Goal: Information Seeking & Learning: Learn about a topic

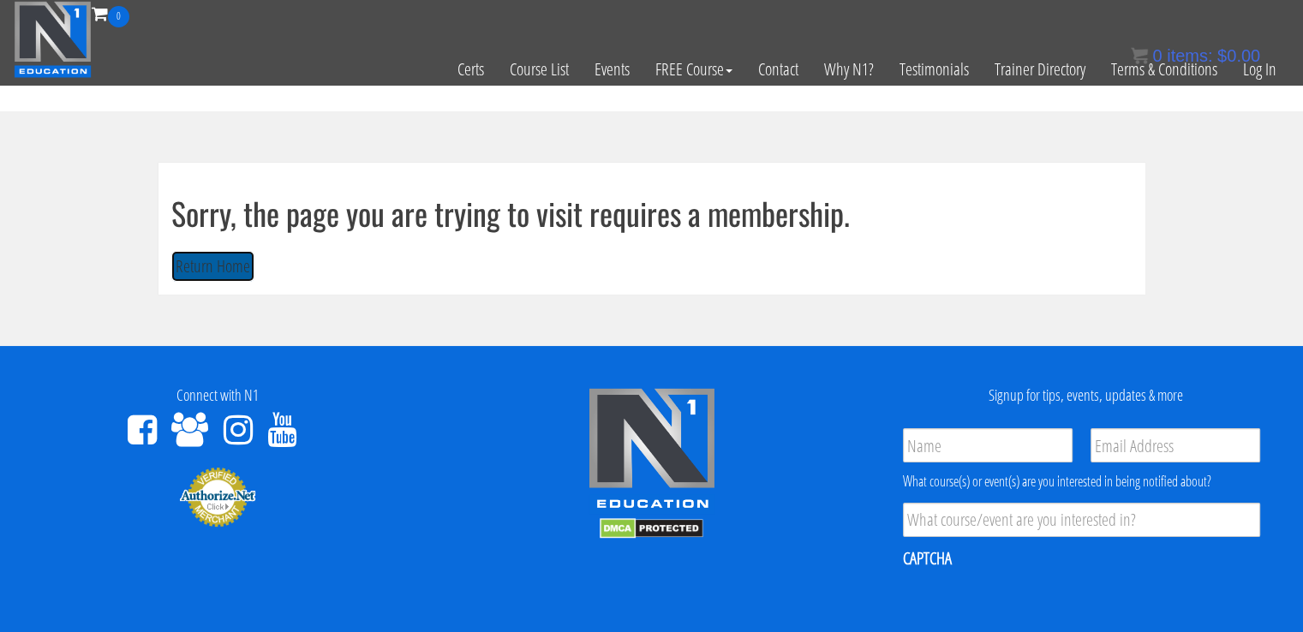
click at [182, 263] on button "Return Home" at bounding box center [212, 267] width 83 height 32
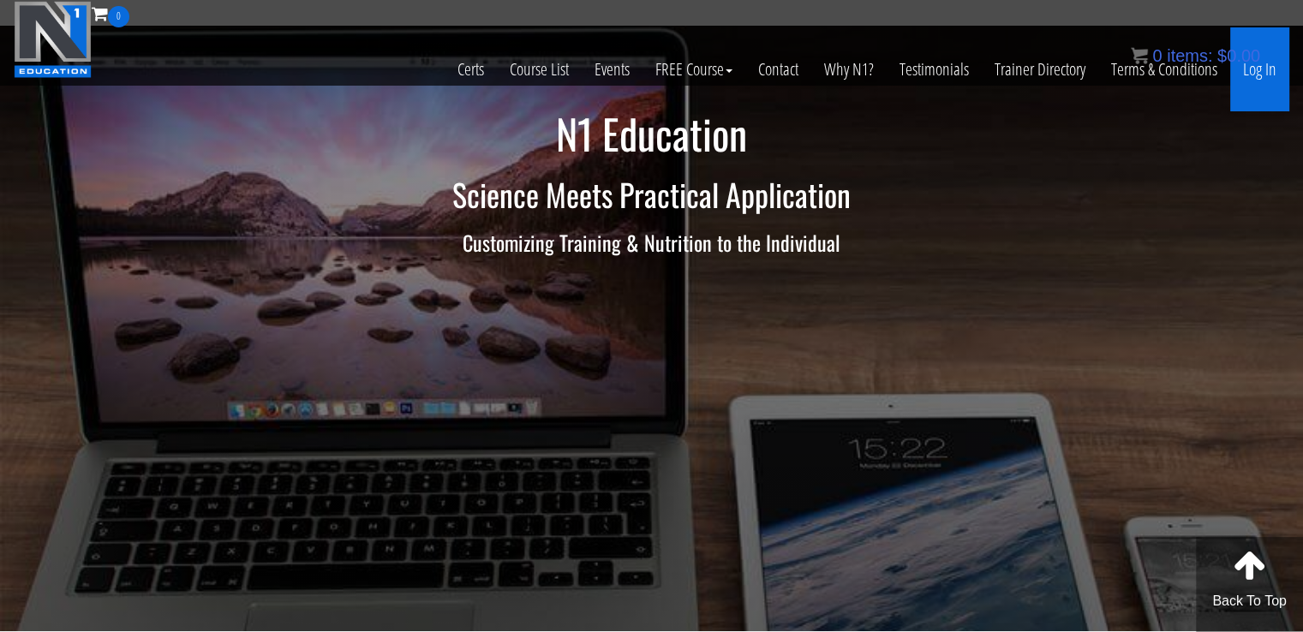
click at [1277, 57] on link "Log In" at bounding box center [1259, 69] width 59 height 84
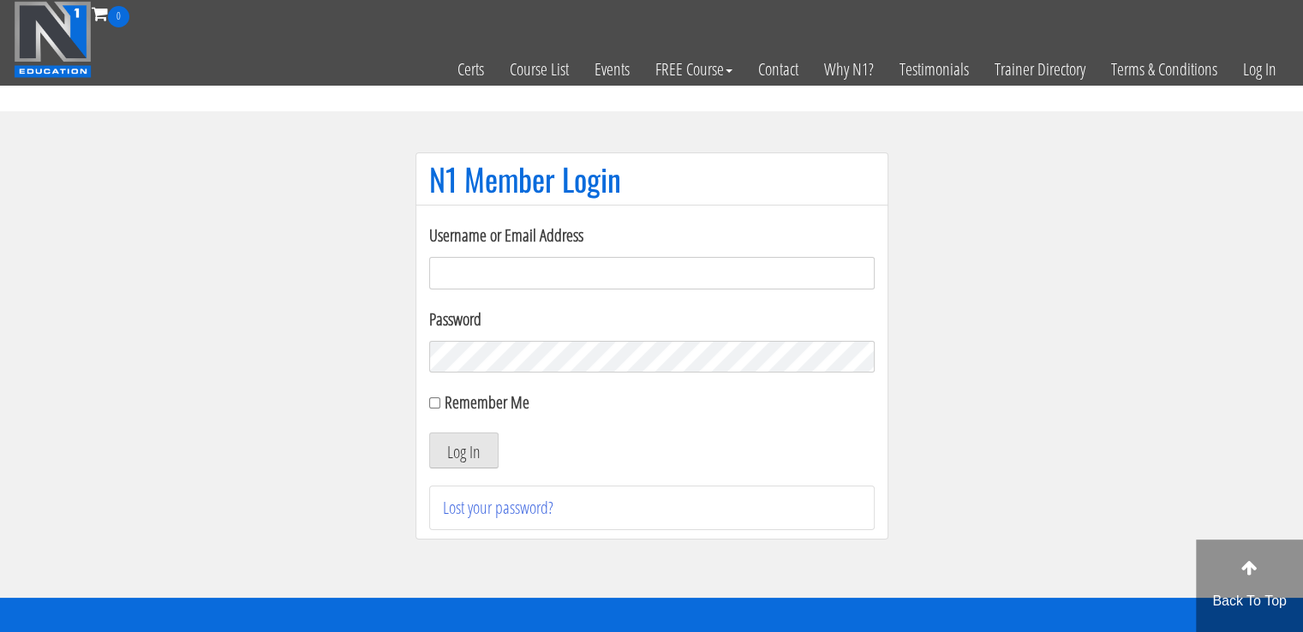
type input "masampavlovic06@gmail.com"
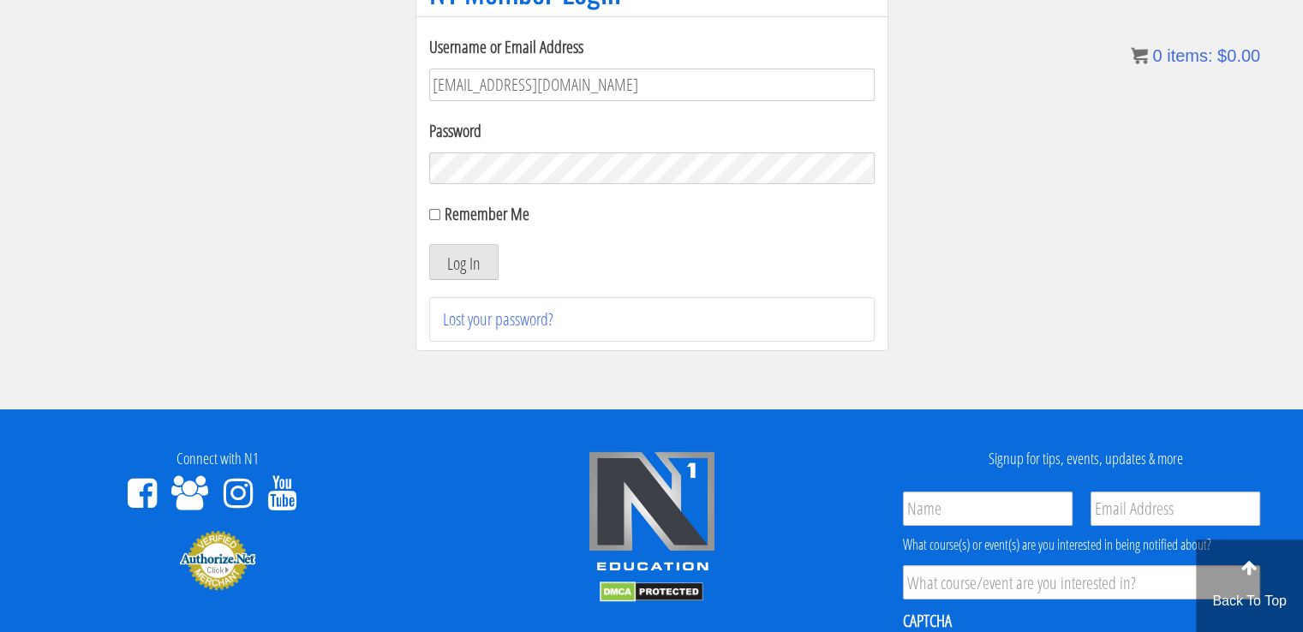
scroll to position [142, 0]
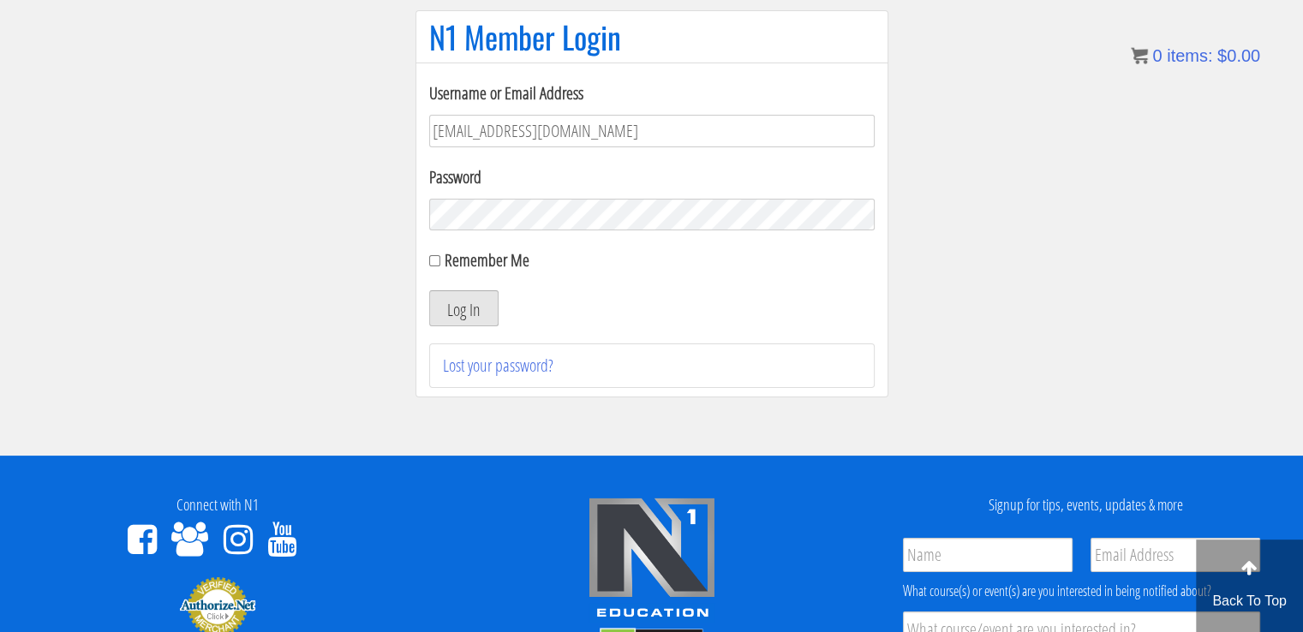
click at [475, 306] on button "Log In" at bounding box center [463, 308] width 69 height 36
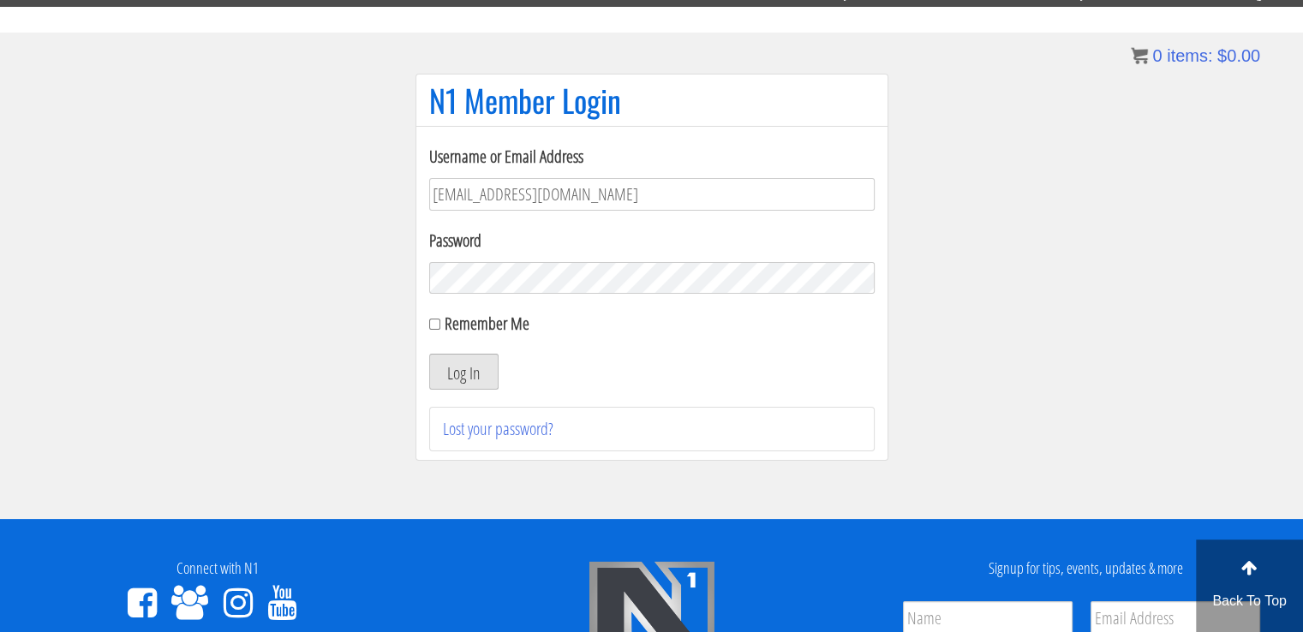
scroll to position [85, 0]
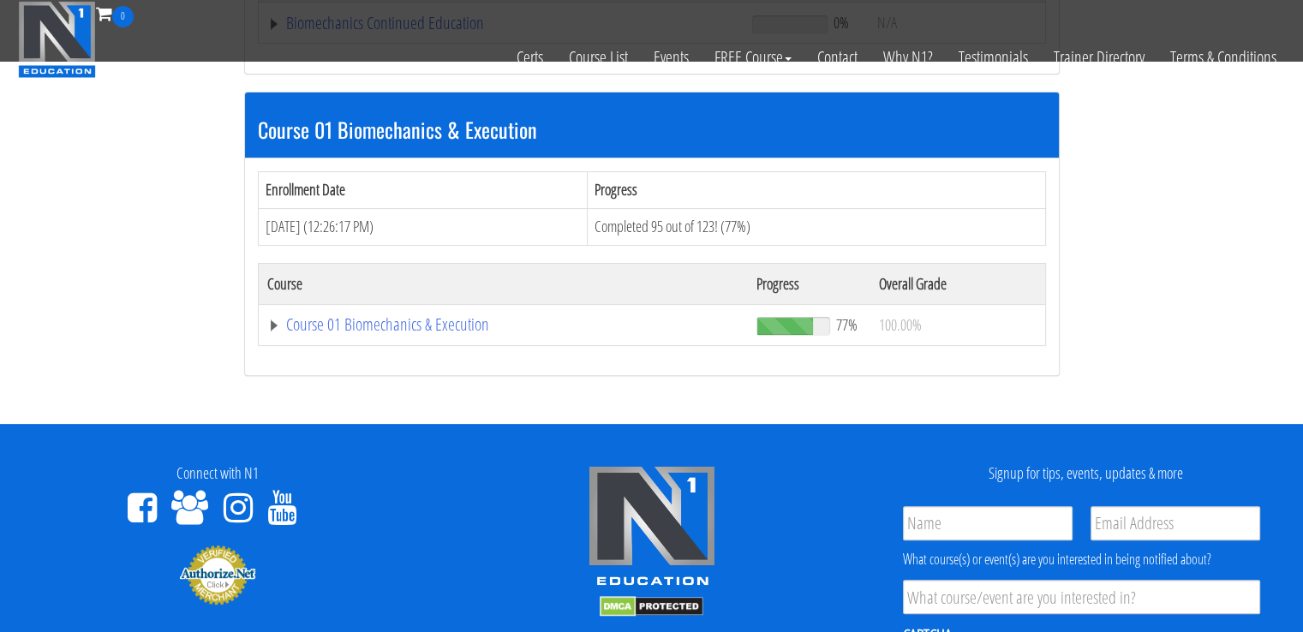
scroll to position [466, 0]
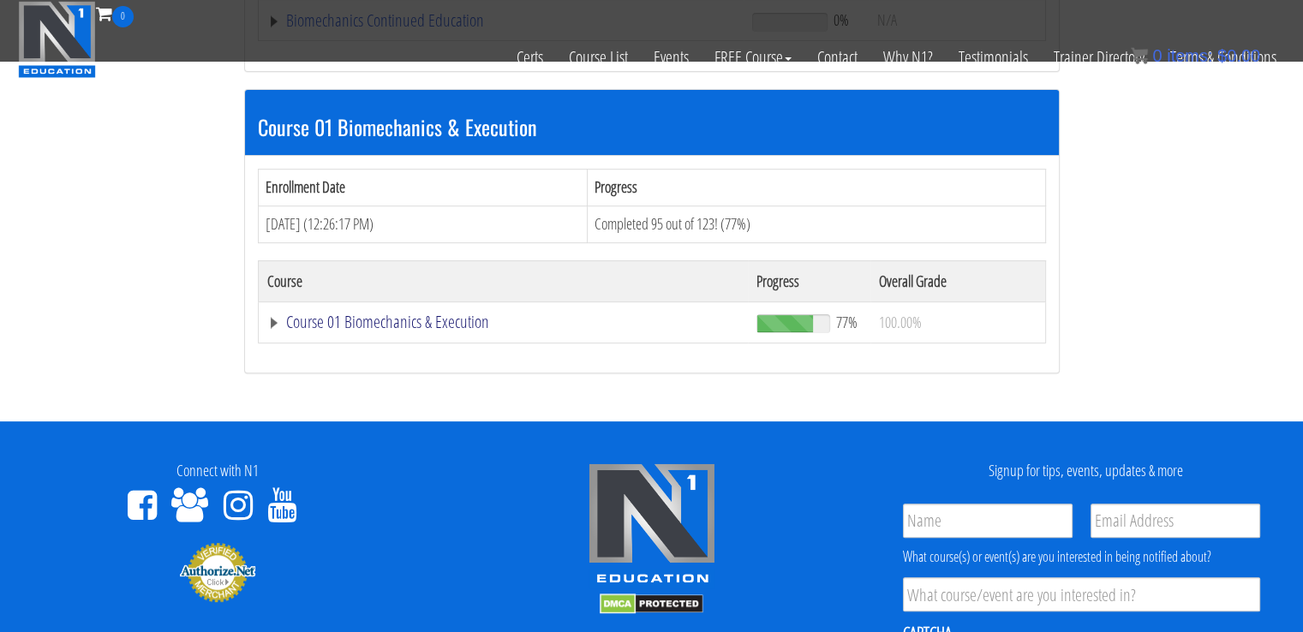
click at [428, 324] on link "Course 01 Biomechanics & Execution" at bounding box center [503, 322] width 473 height 17
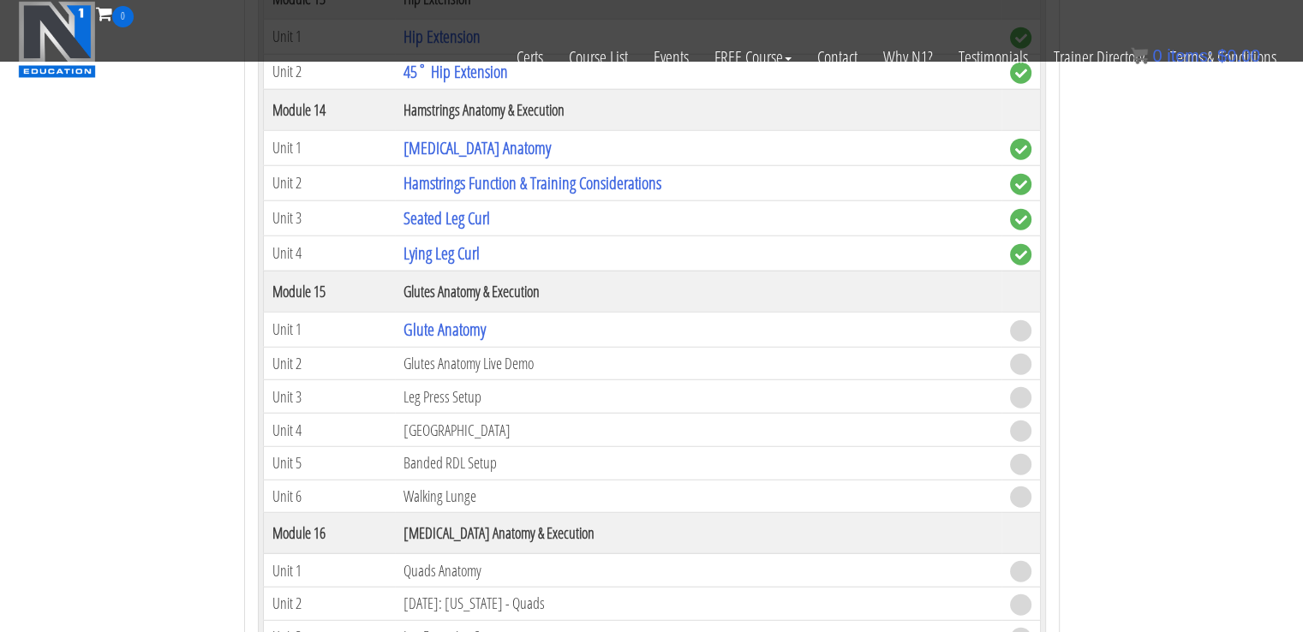
scroll to position [4463, 0]
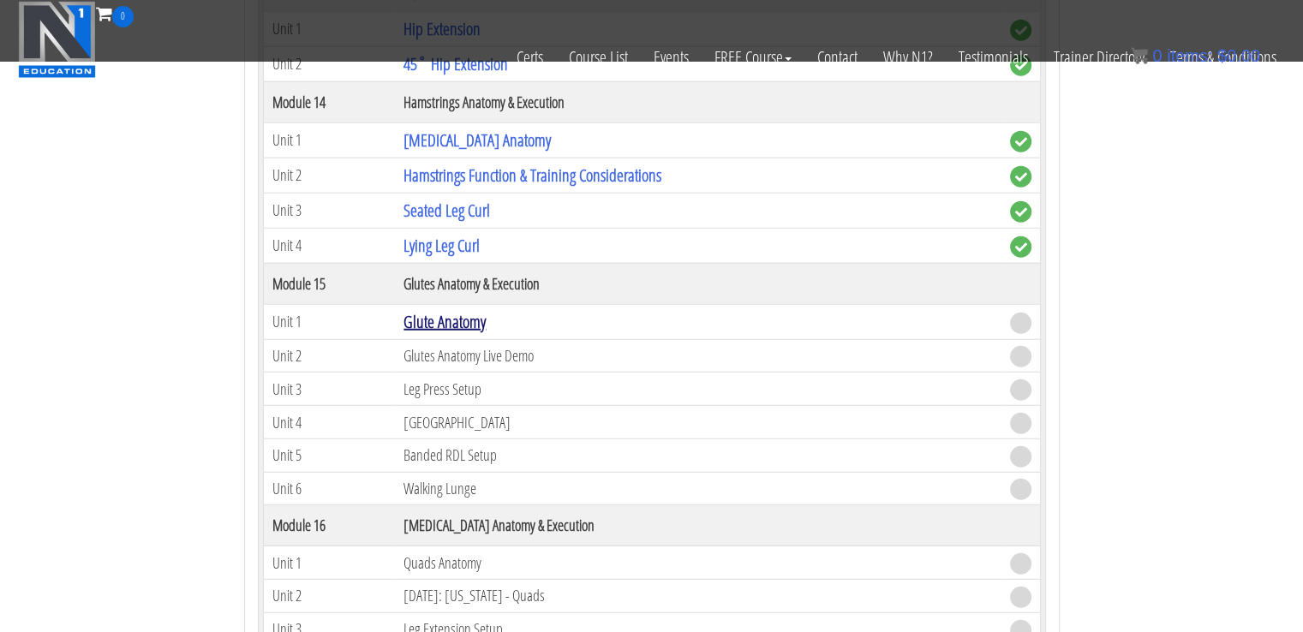
click at [446, 310] on link "Glute Anatomy" at bounding box center [444, 321] width 82 height 23
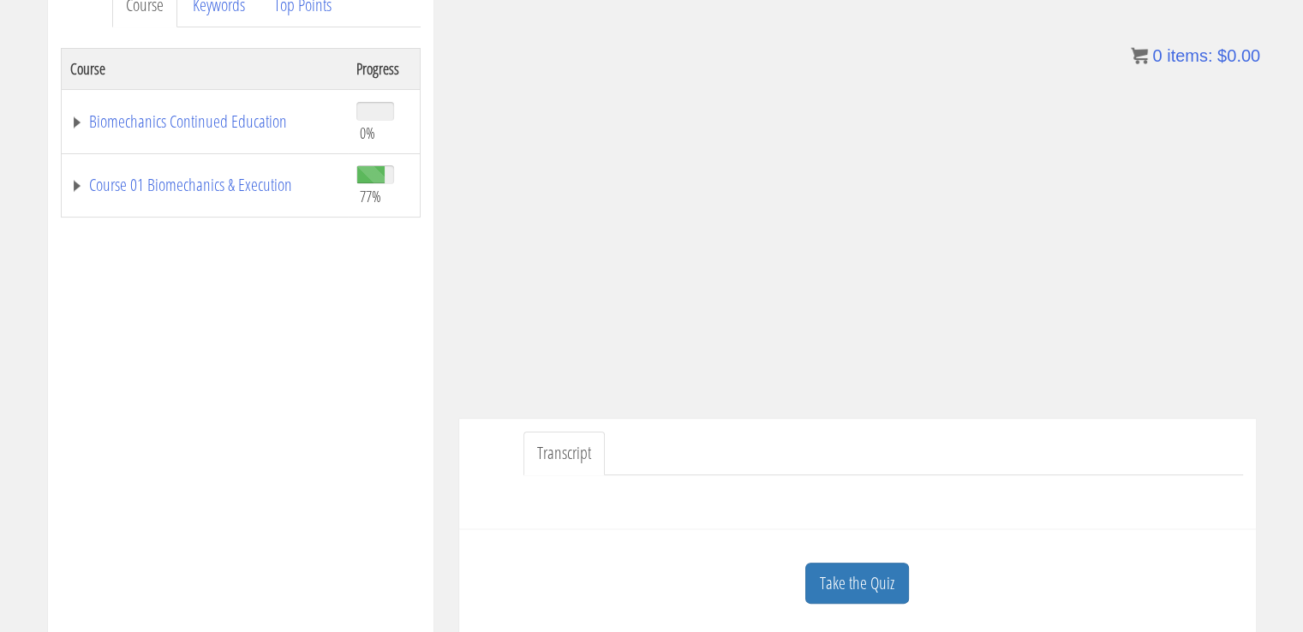
scroll to position [251, 0]
click at [247, 179] on link "Course 01 Biomechanics & Execution" at bounding box center [204, 187] width 269 height 17
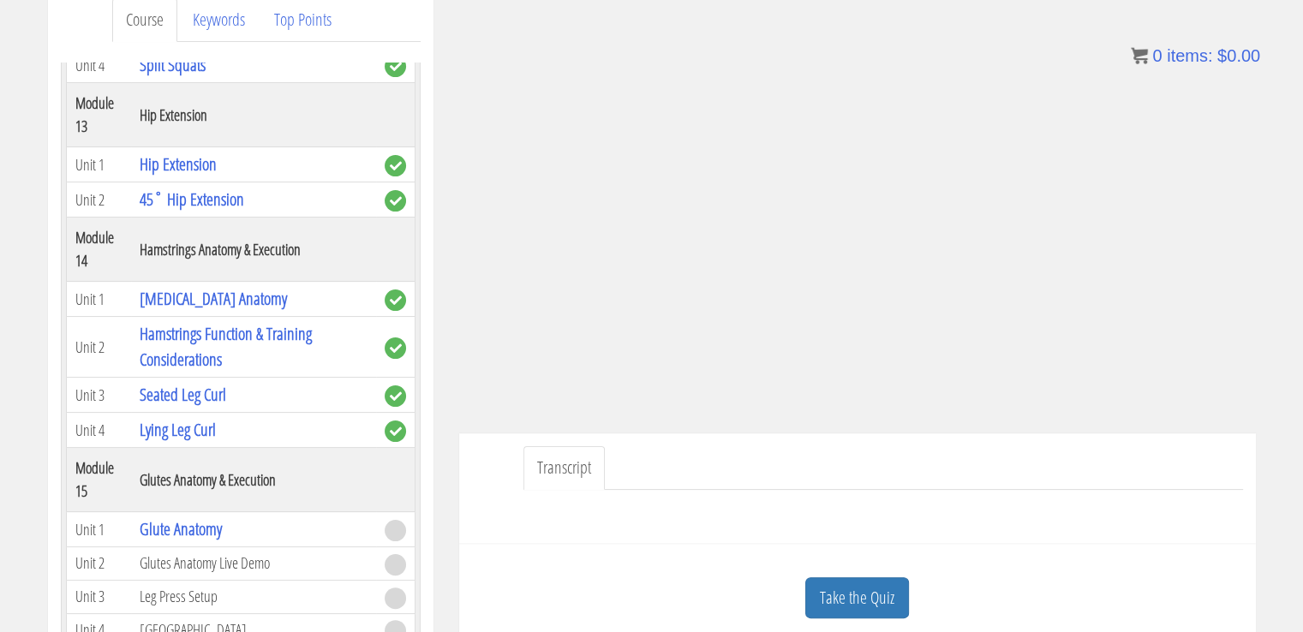
scroll to position [245, 0]
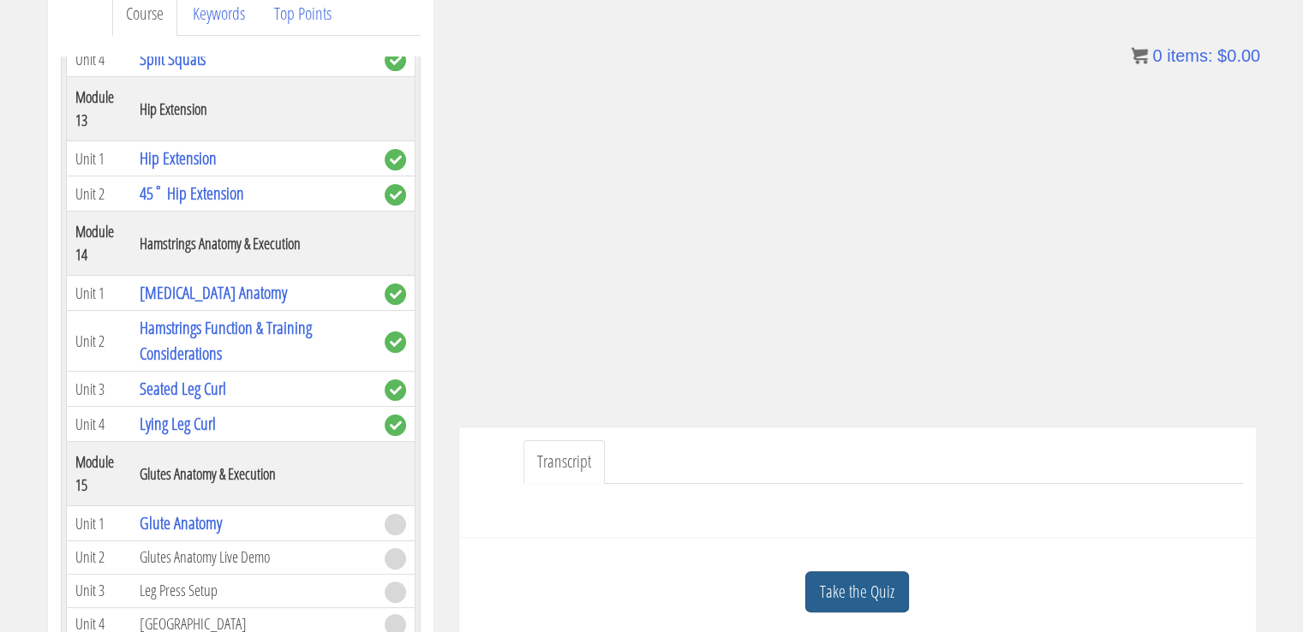
click at [863, 594] on link "Take the Quiz" at bounding box center [857, 592] width 104 height 42
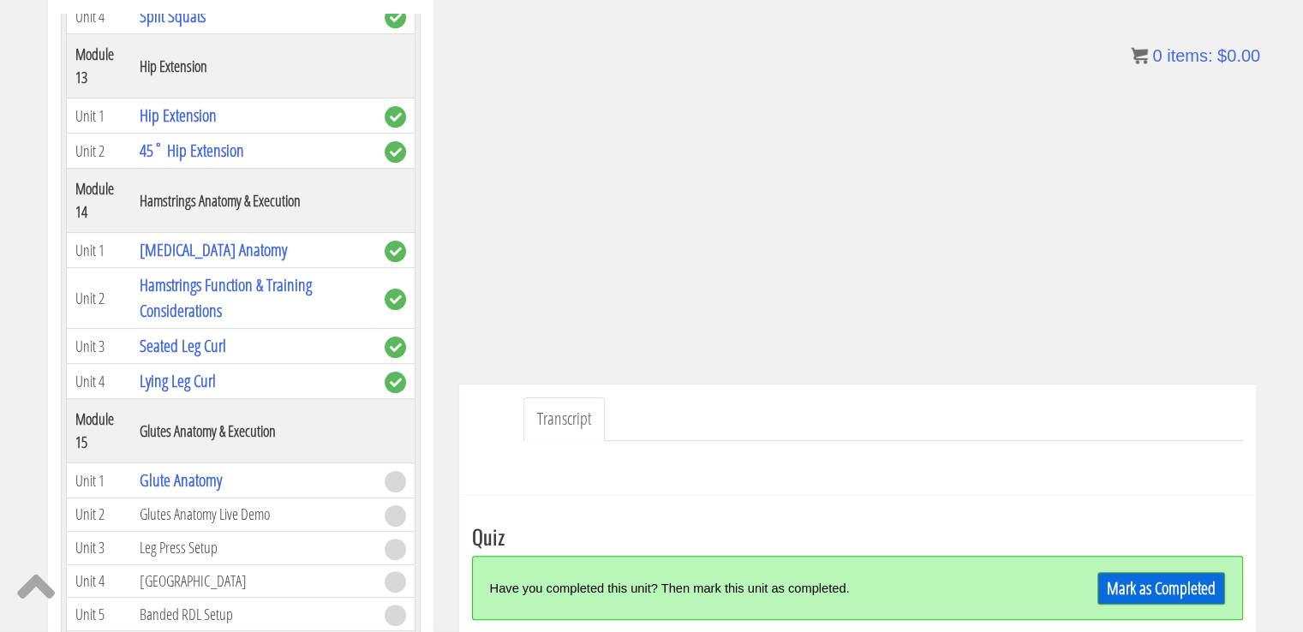
scroll to position [296, 0]
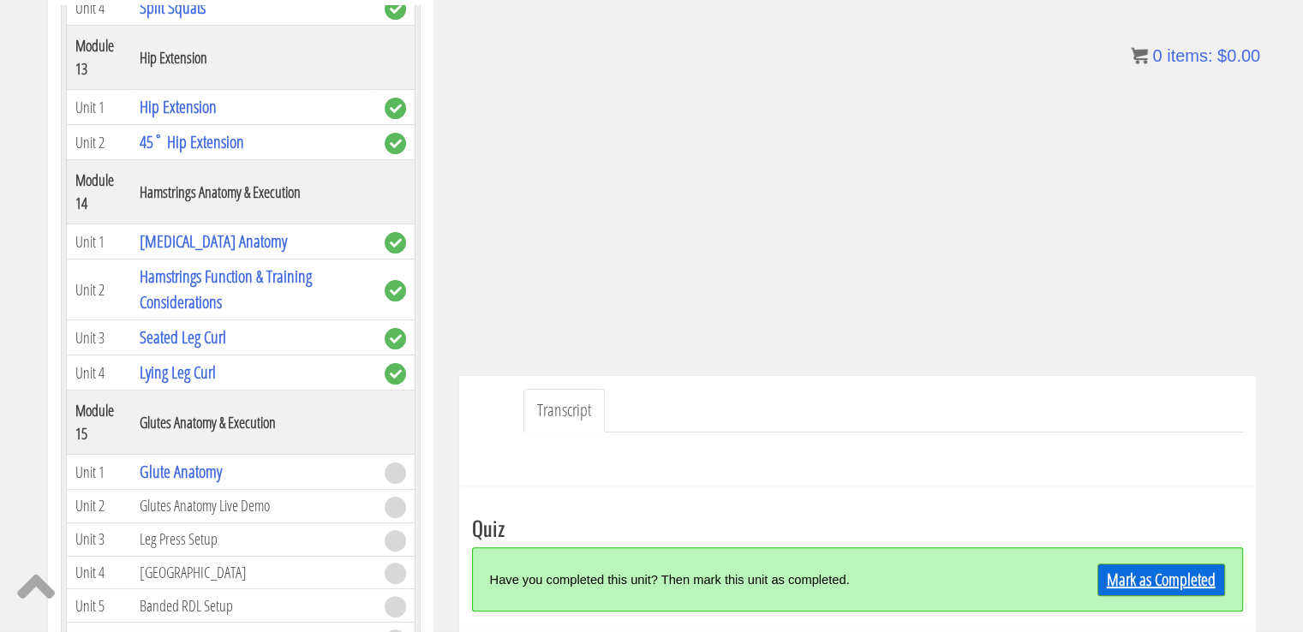
click at [1175, 575] on link "Mark as Completed" at bounding box center [1161, 580] width 128 height 33
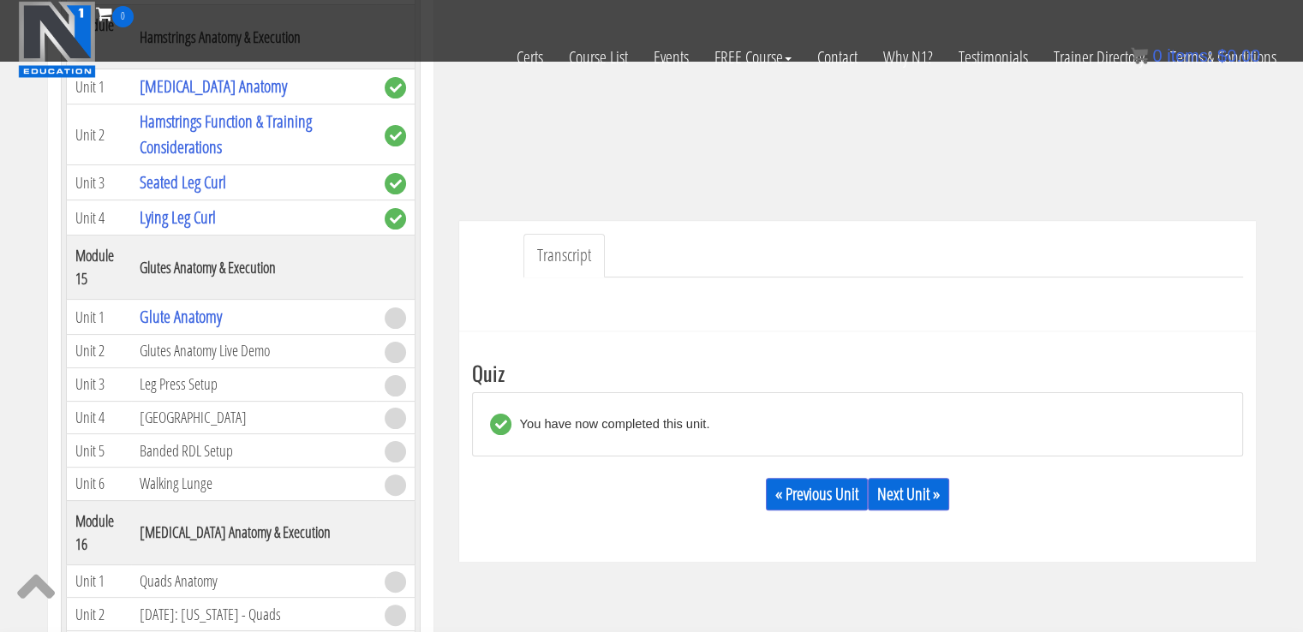
scroll to position [349, 0]
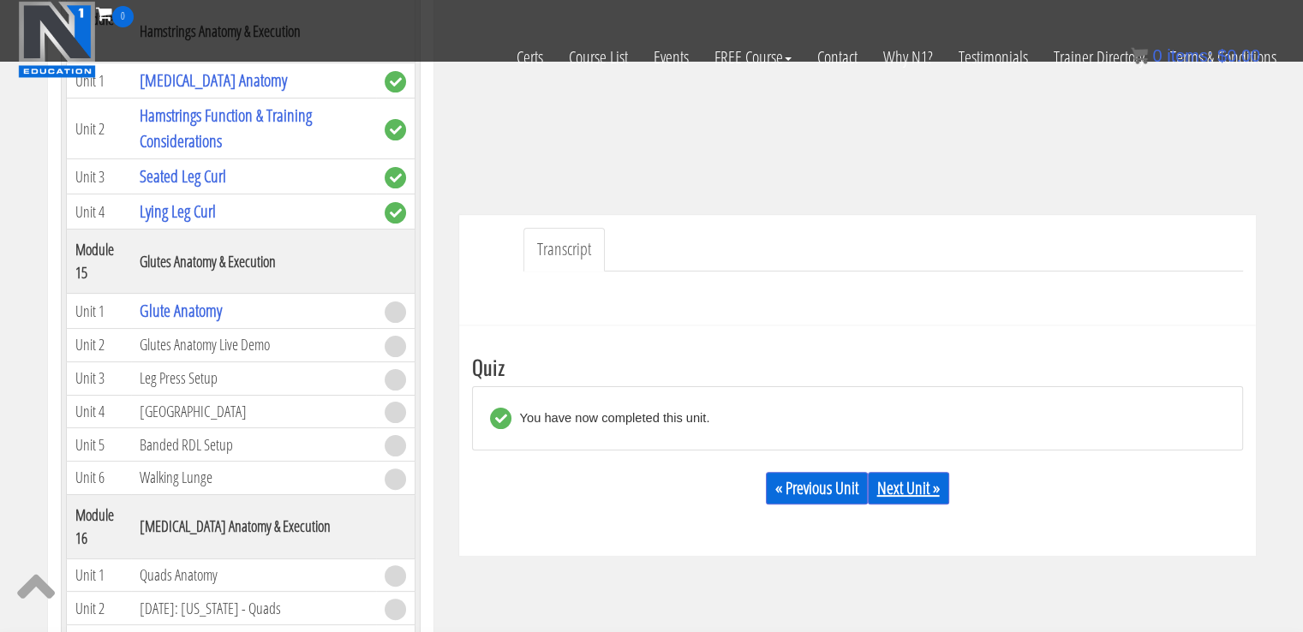
click at [930, 484] on link "Next Unit »" at bounding box center [908, 488] width 81 height 33
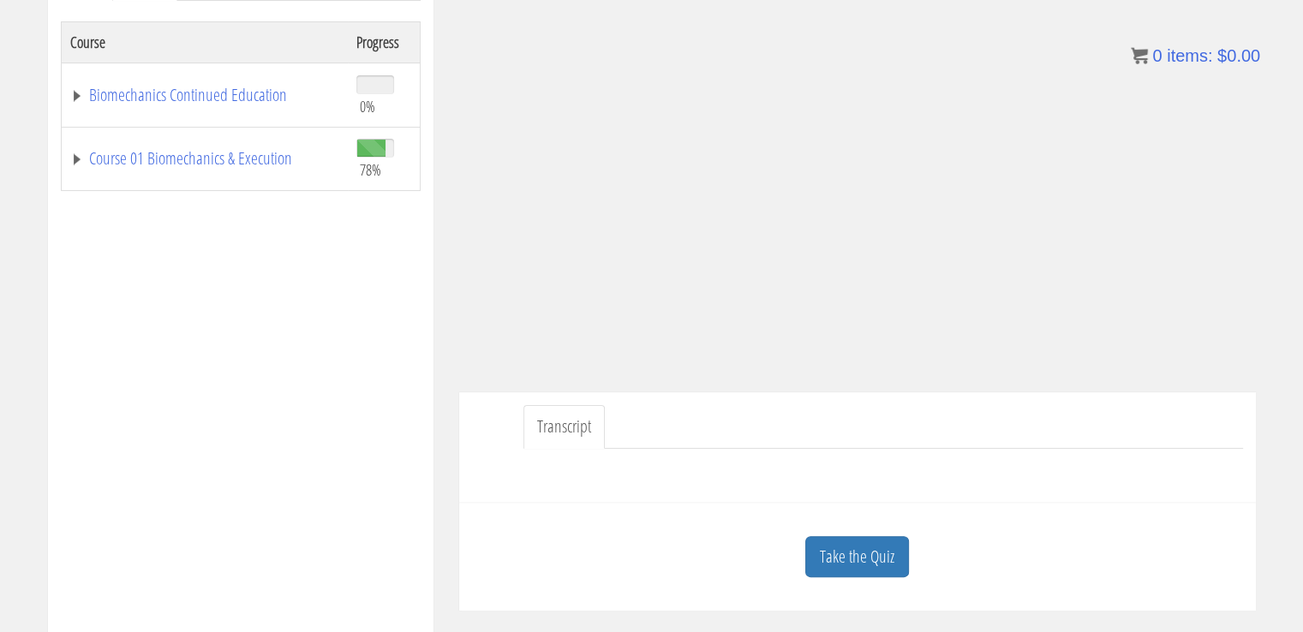
scroll to position [288, 0]
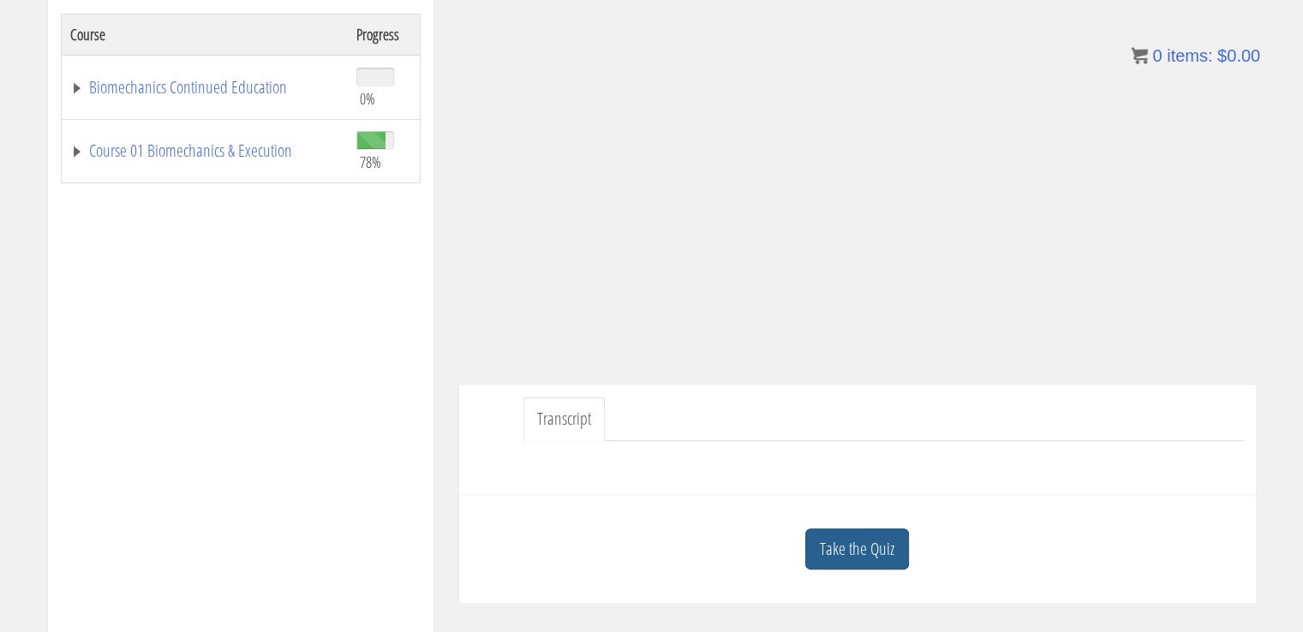
click at [873, 540] on link "Take the Quiz" at bounding box center [857, 550] width 104 height 42
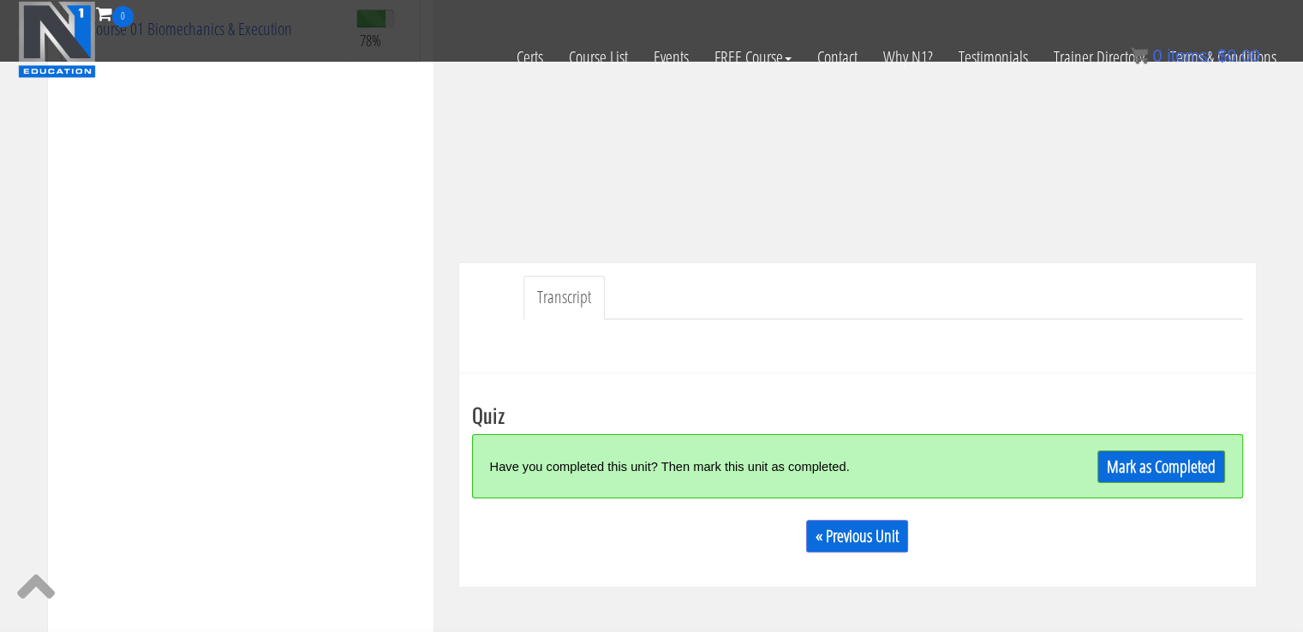
scroll to position [312, 0]
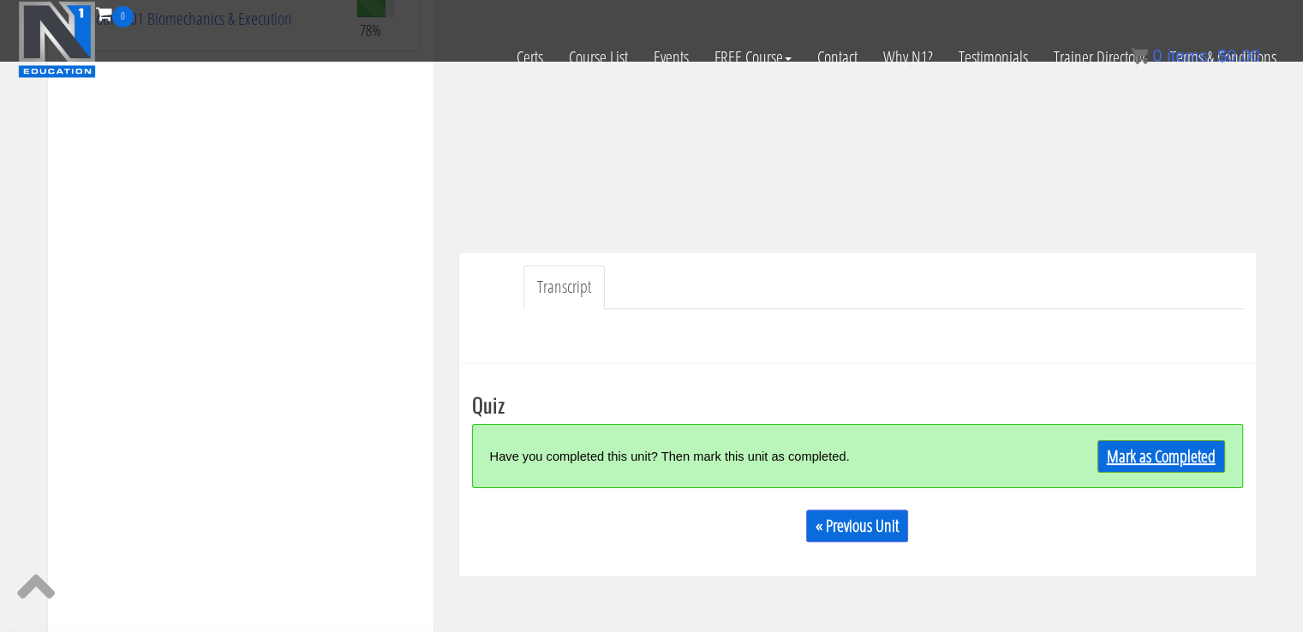
click at [1138, 450] on link "Mark as Completed" at bounding box center [1161, 456] width 128 height 33
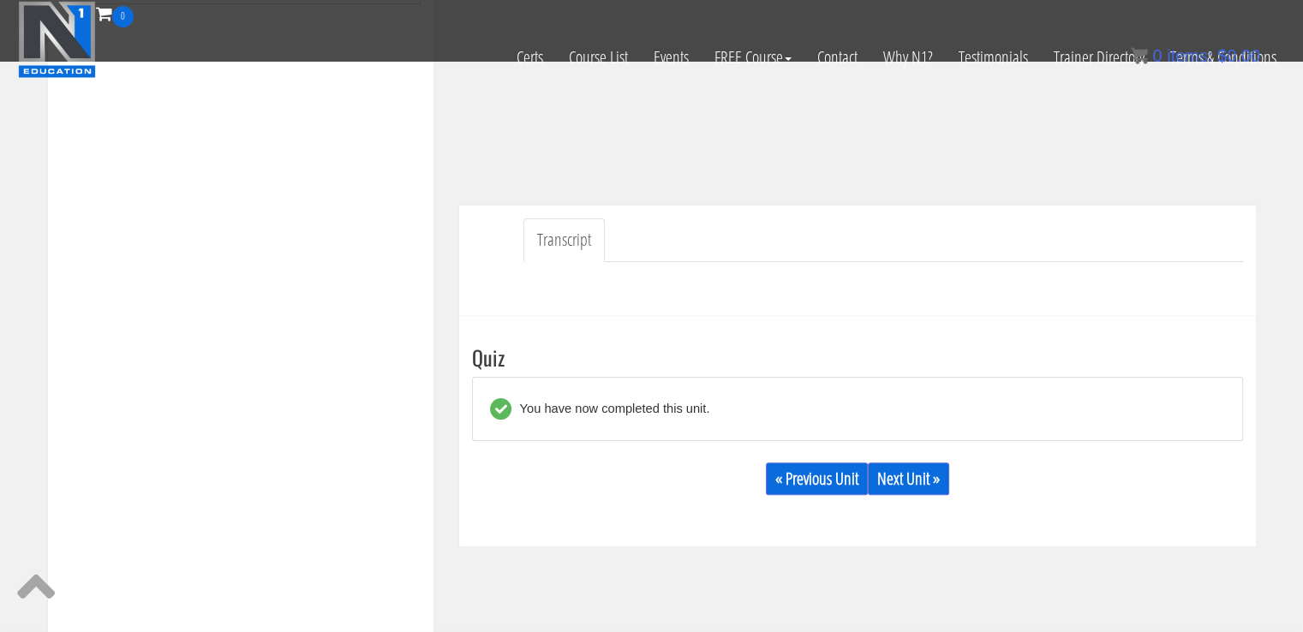
scroll to position [400, 0]
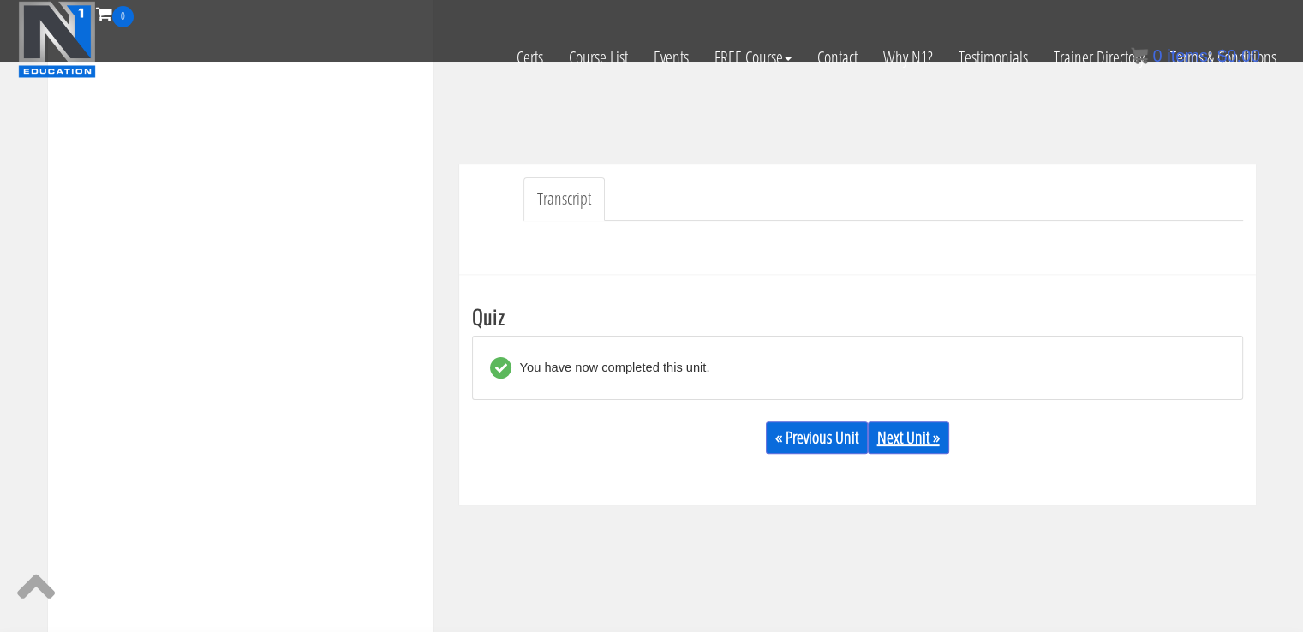
click at [911, 446] on link "Next Unit »" at bounding box center [908, 437] width 81 height 33
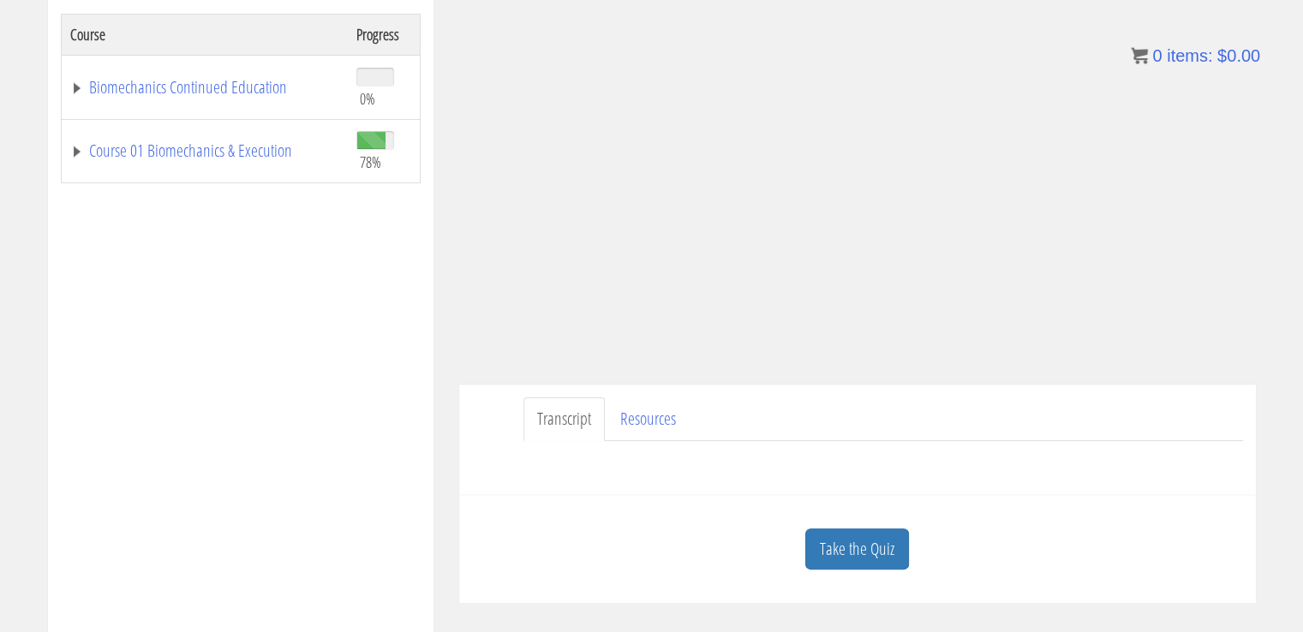
scroll to position [296, 0]
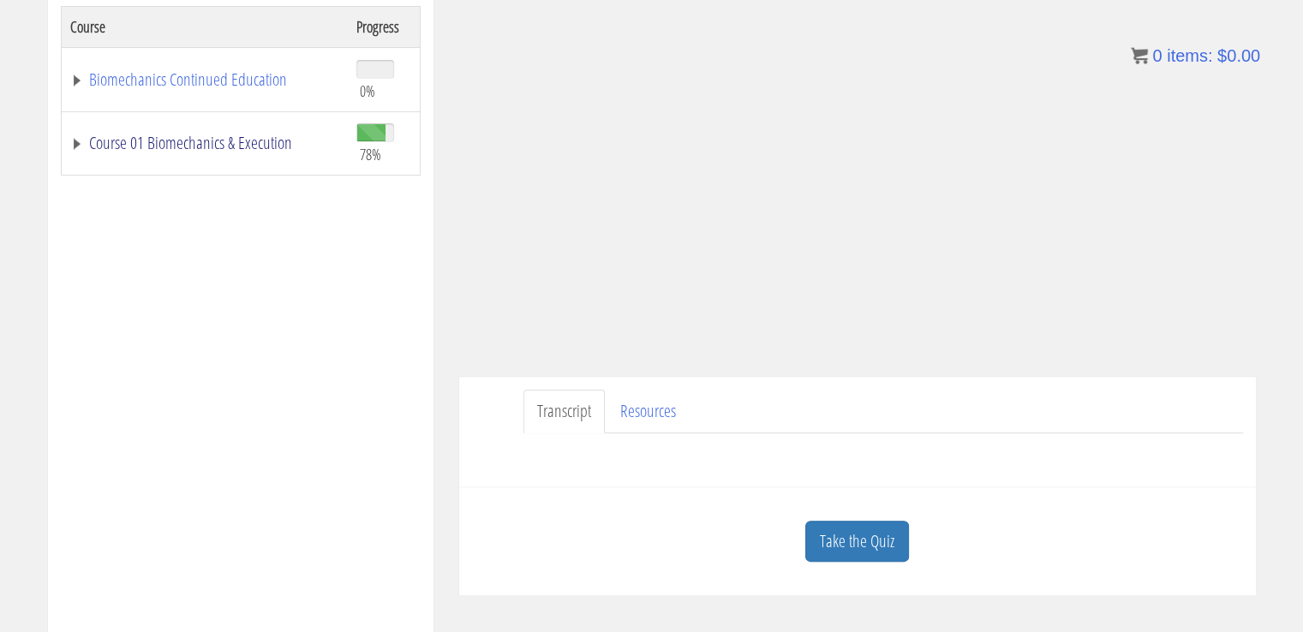
click at [267, 149] on link "Course 01 Biomechanics & Execution" at bounding box center [204, 142] width 269 height 17
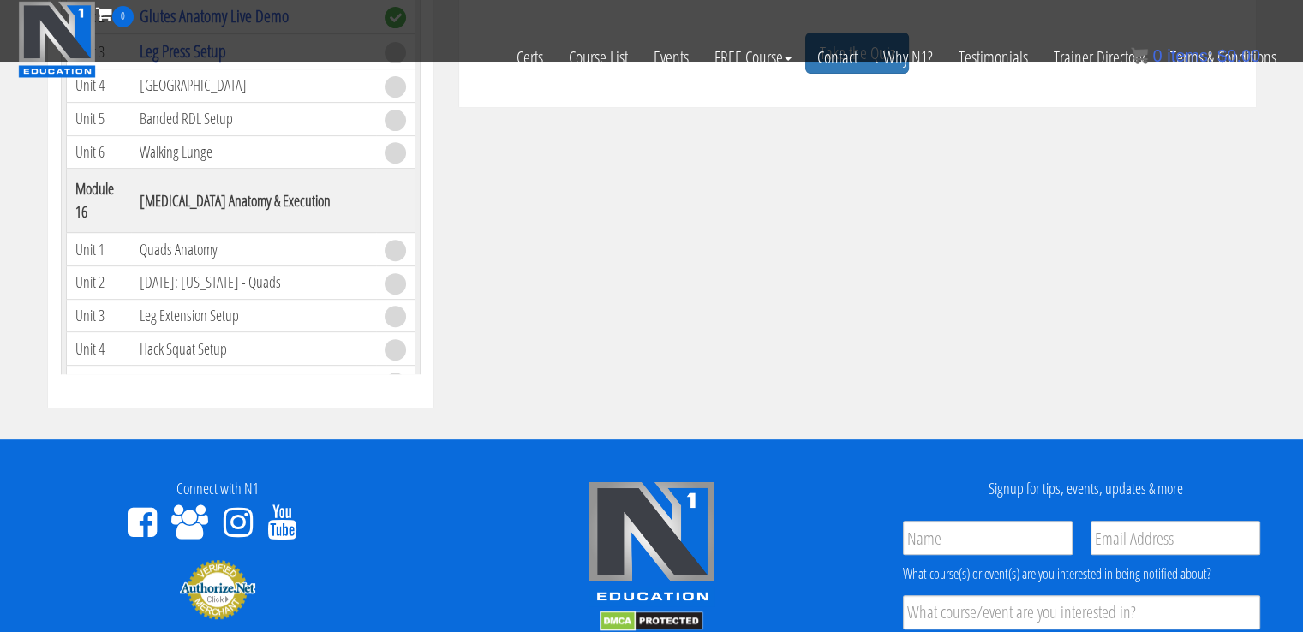
scroll to position [4283, 0]
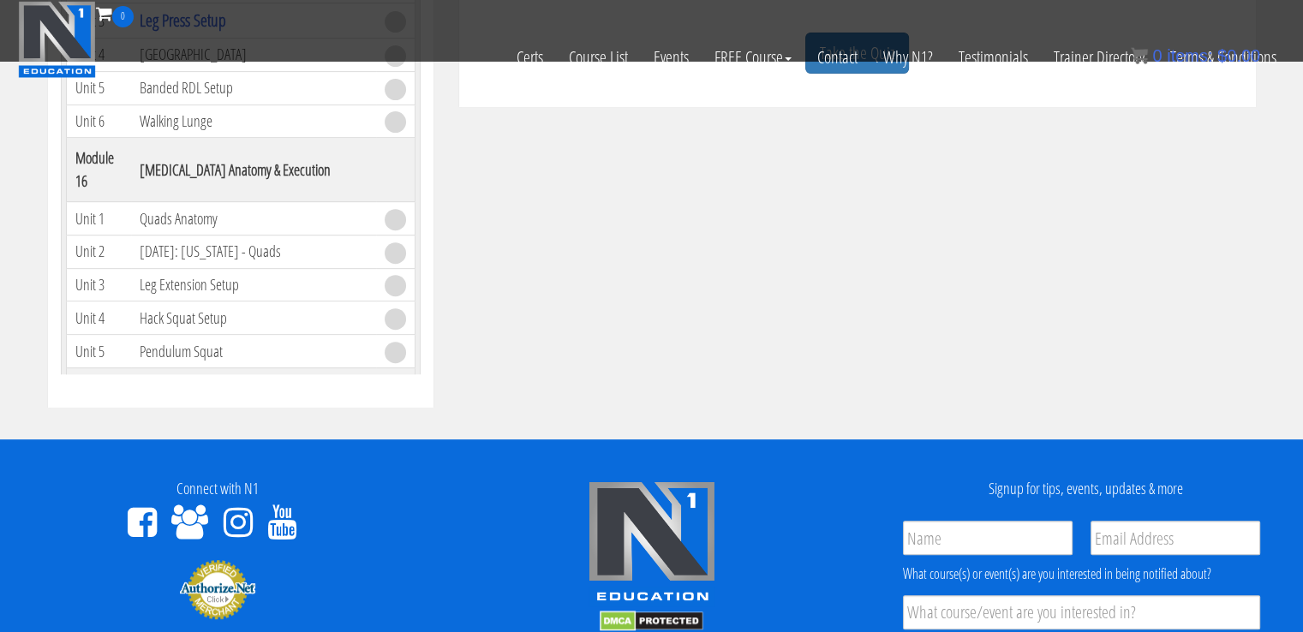
drag, startPoint x: 1300, startPoint y: 312, endPoint x: 1310, endPoint y: 314, distance: 9.8
click at [1302, 314] on html "Skip to content Toggle navigation 0 Certs Course List Events FREE Course Course…" at bounding box center [651, 141] width 1303 height 1635
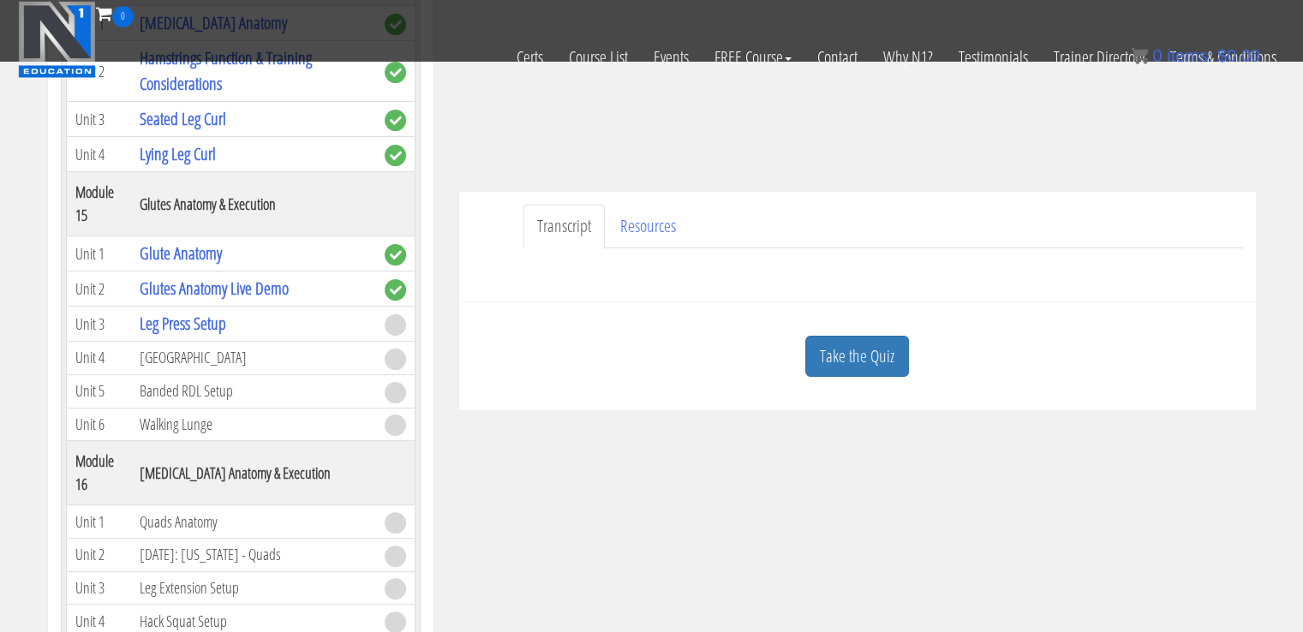
scroll to position [363, 0]
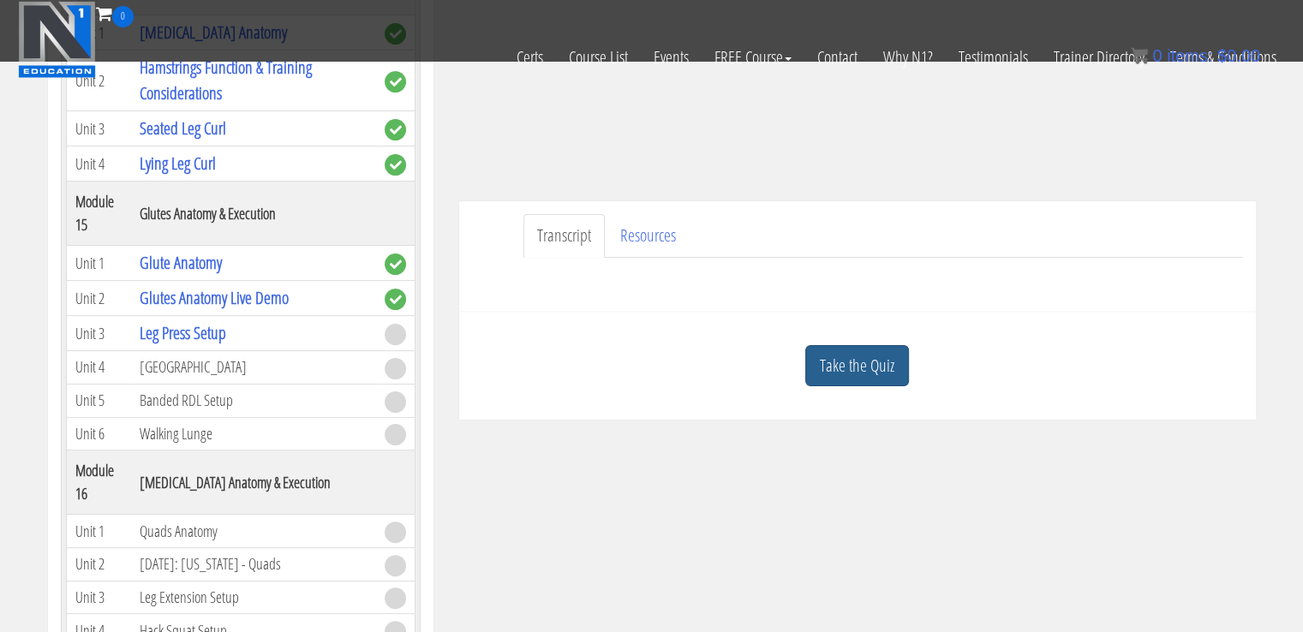
click at [845, 355] on link "Take the Quiz" at bounding box center [857, 366] width 104 height 42
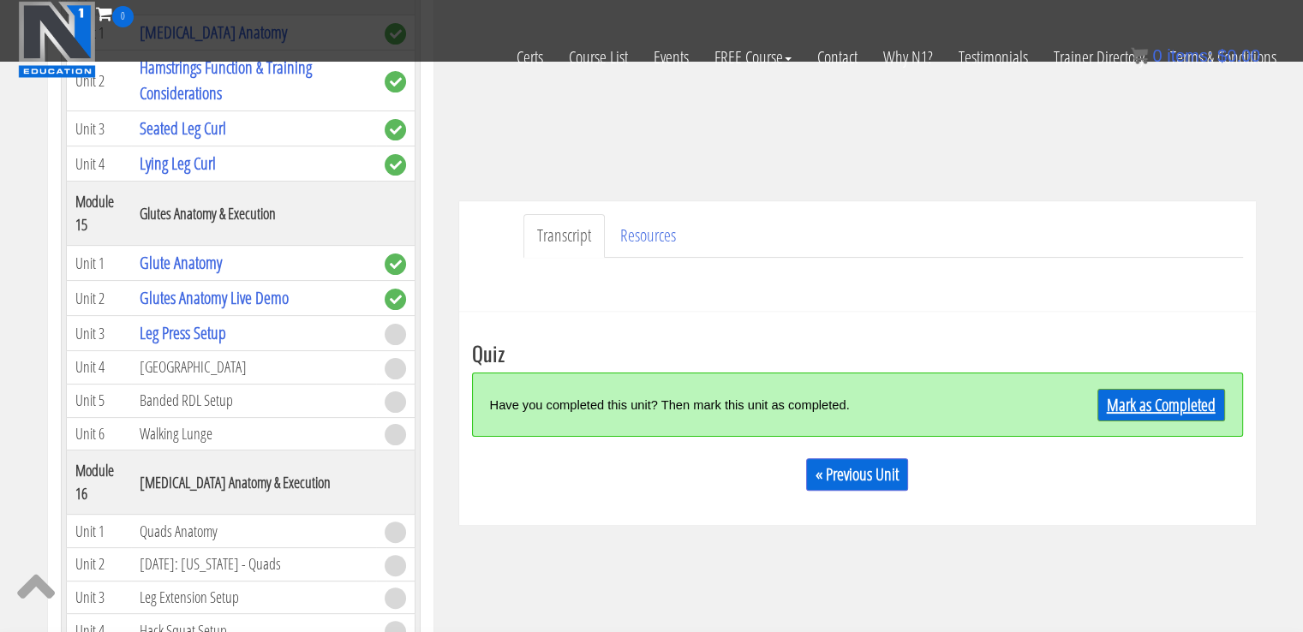
click at [1156, 397] on link "Mark as Completed" at bounding box center [1161, 405] width 128 height 33
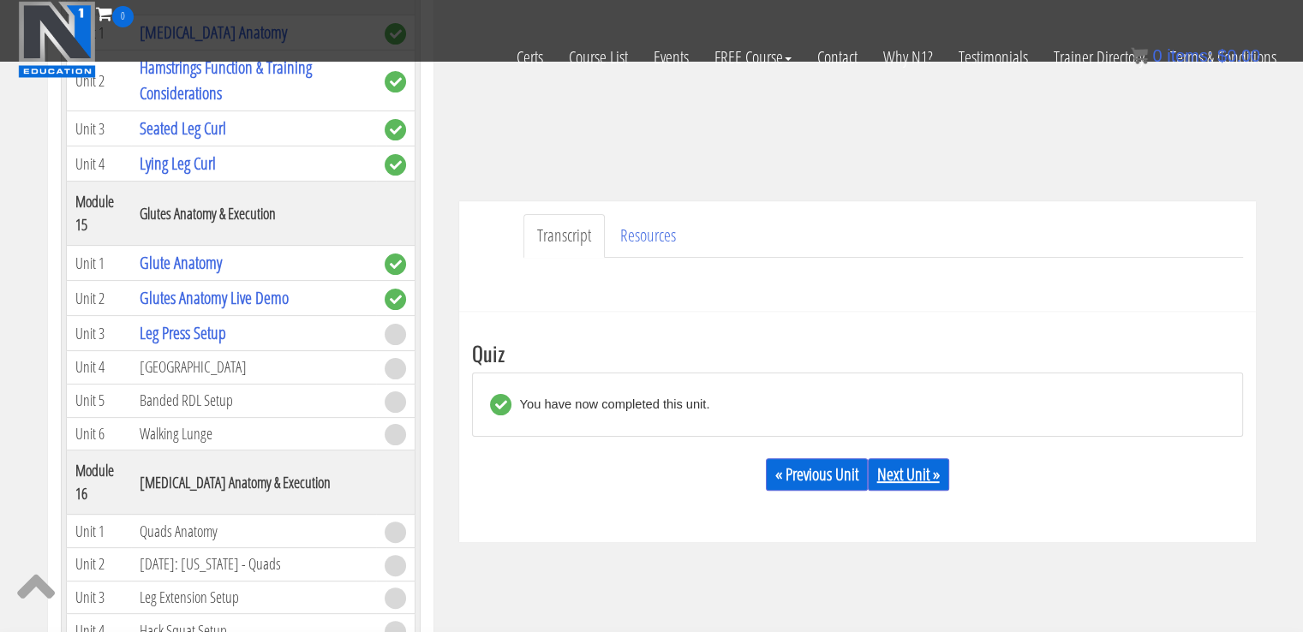
click at [884, 474] on link "Next Unit »" at bounding box center [908, 474] width 81 height 33
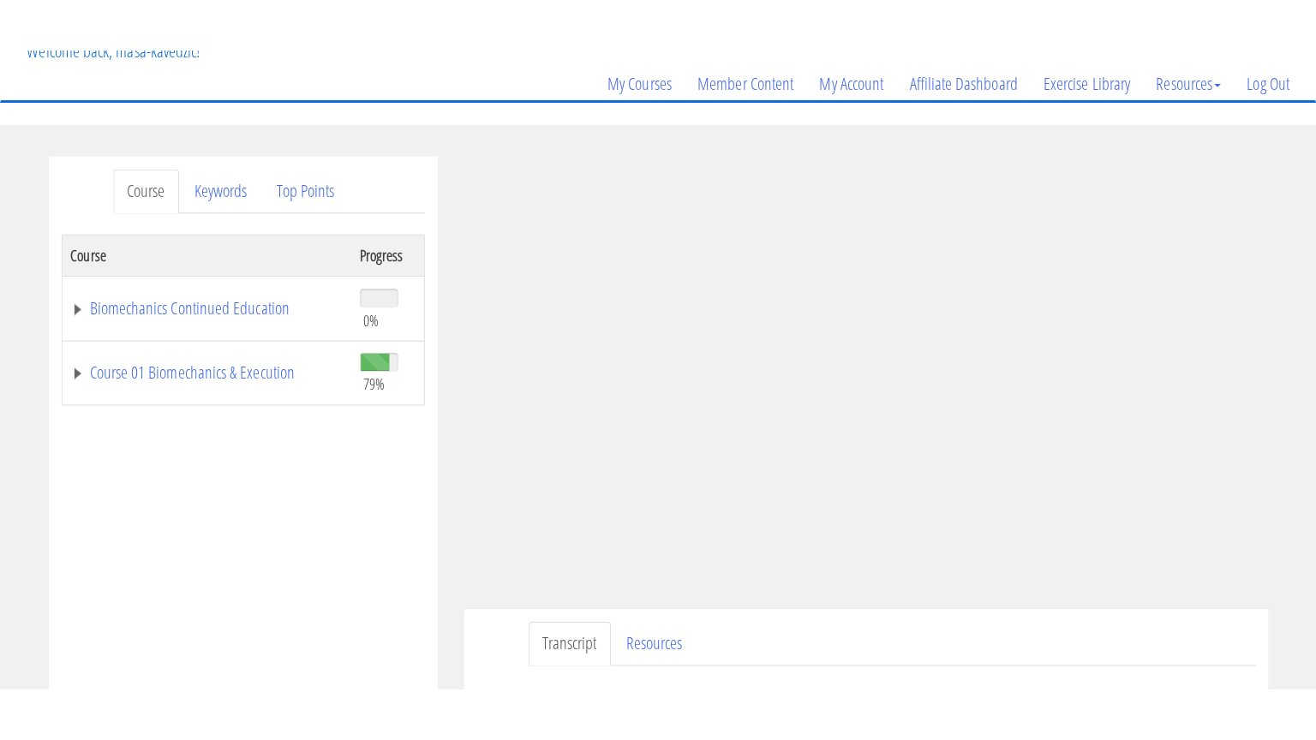
scroll to position [192, 0]
